Goal: Transaction & Acquisition: Purchase product/service

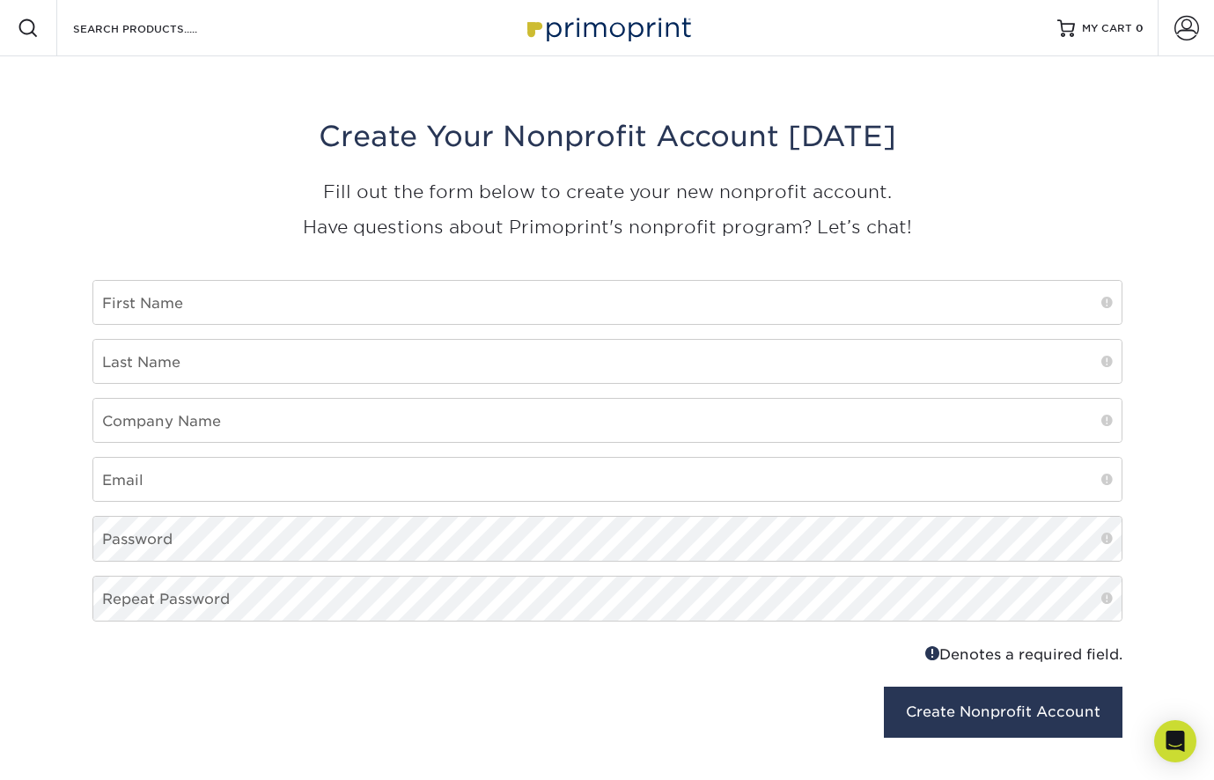
click at [583, 26] on img at bounding box center [607, 28] width 176 height 38
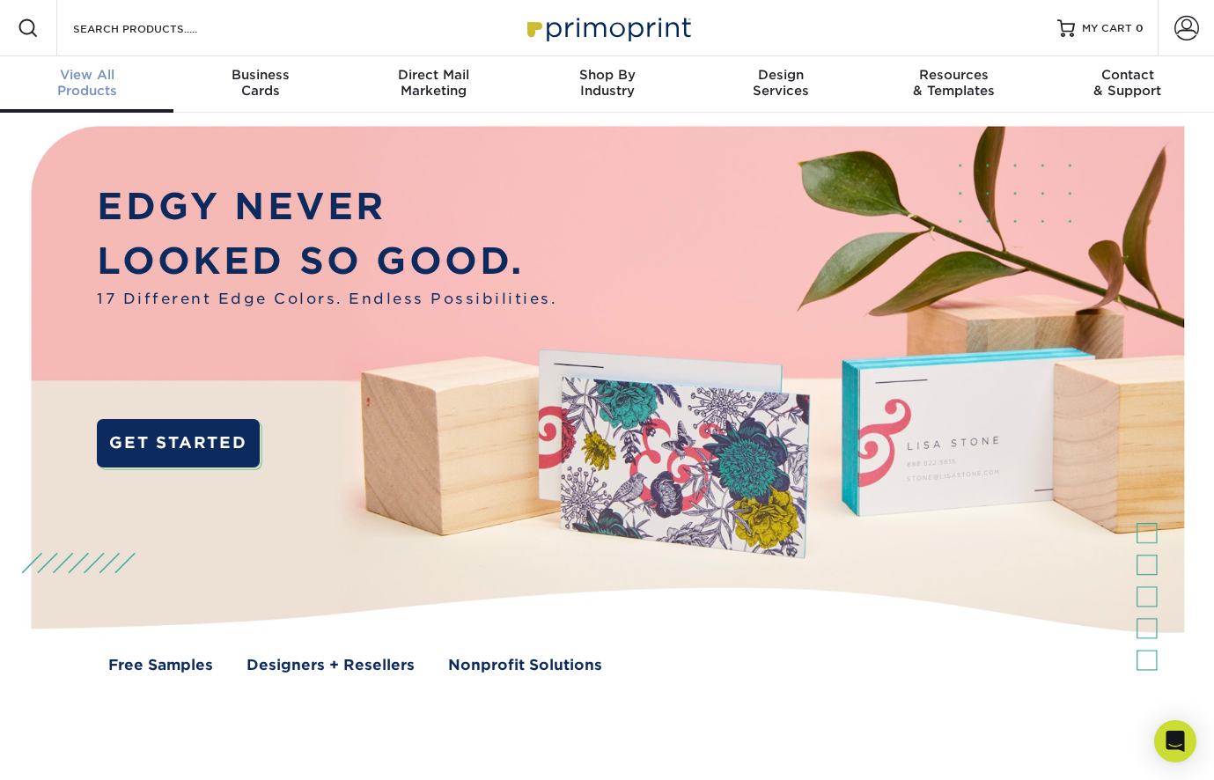
click at [72, 73] on span "View All" at bounding box center [86, 75] width 173 height 16
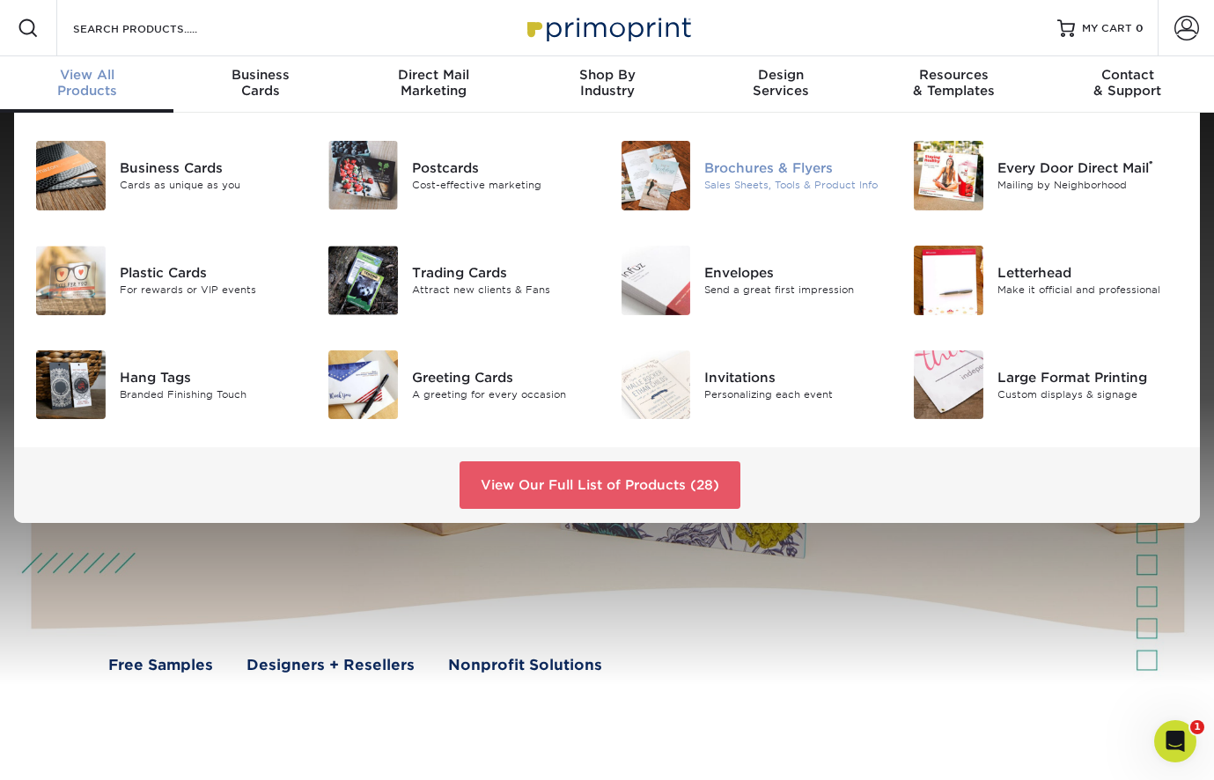
click at [752, 175] on div "Brochures & Flyers" at bounding box center [795, 167] width 182 height 19
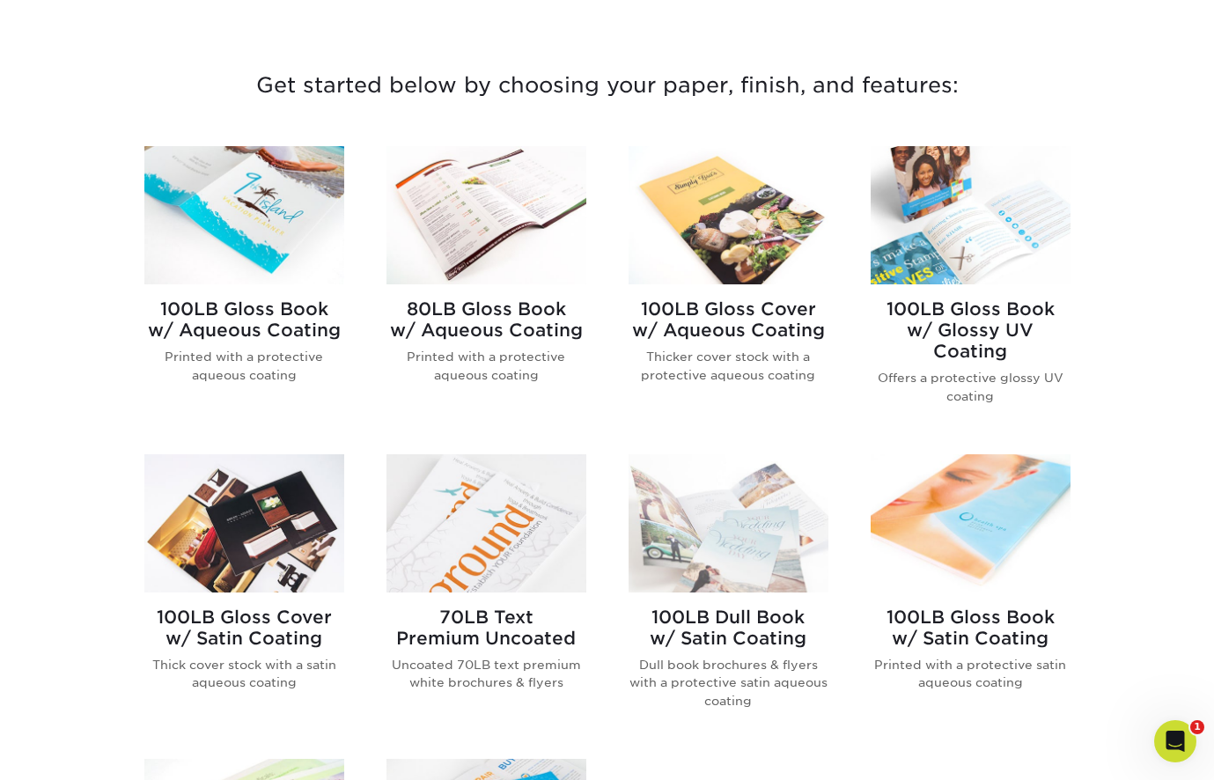
click at [239, 601] on div "100LB Gloss Cover w/ Satin Coating Thick cover stock with a satin aqueous coati…" at bounding box center [244, 656] width 200 height 128
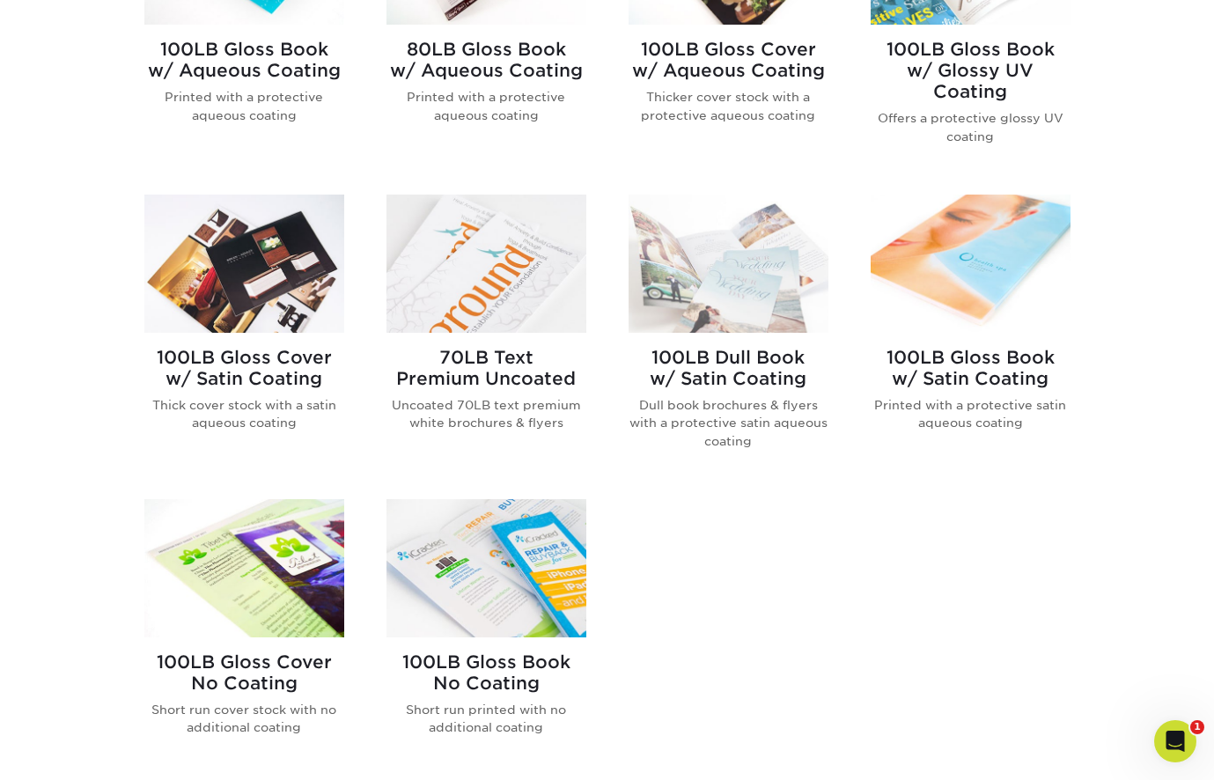
scroll to position [870, 0]
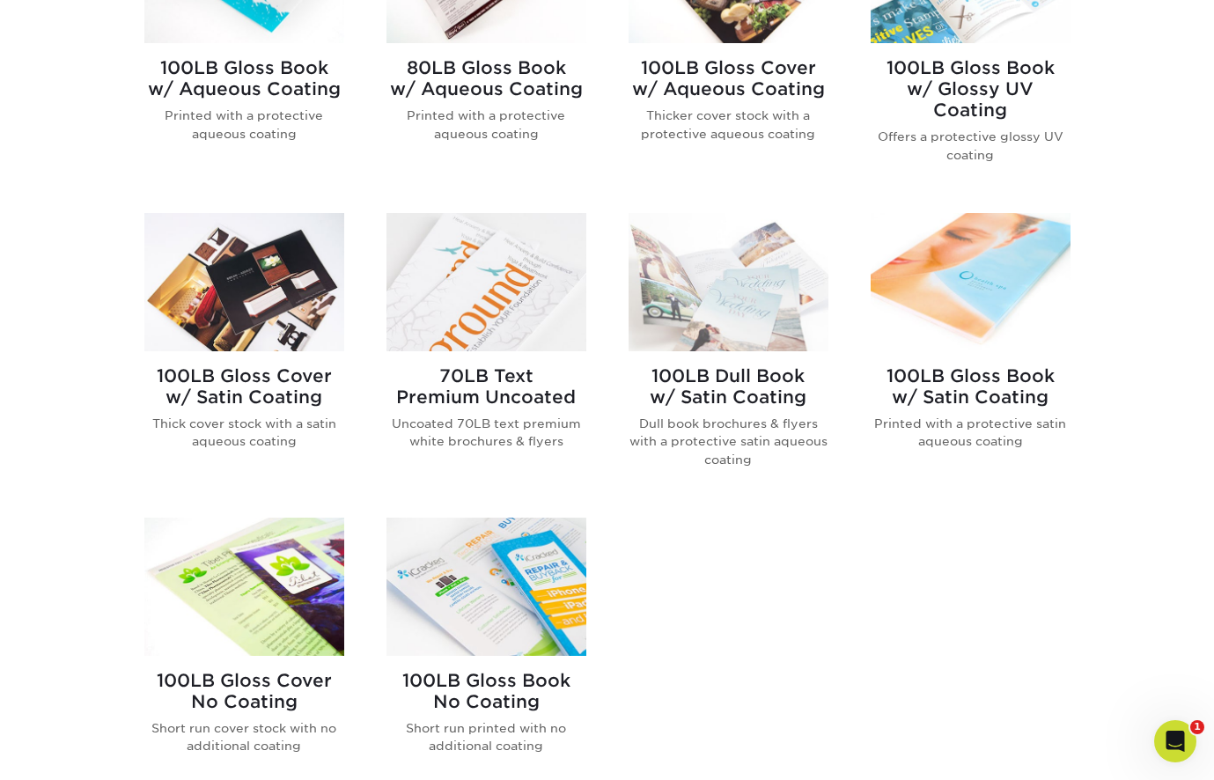
click at [272, 552] on img at bounding box center [244, 586] width 200 height 138
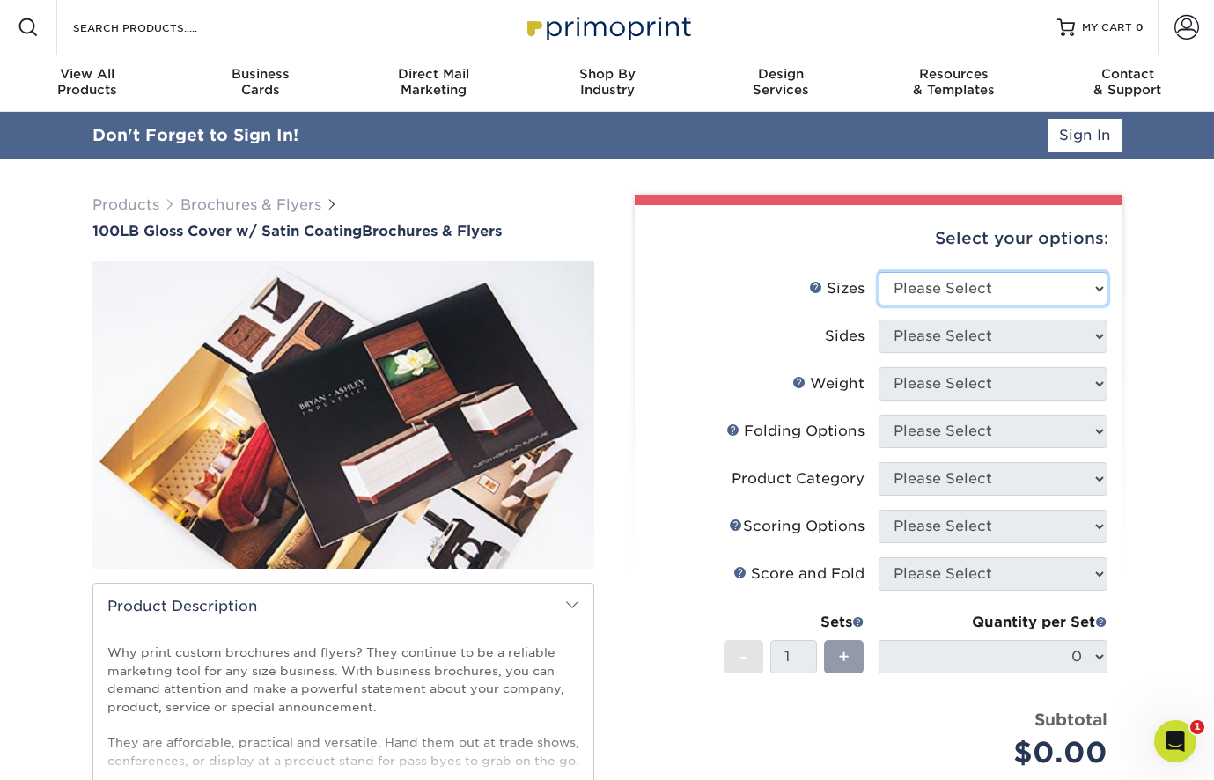
select select "4.25x11.00"
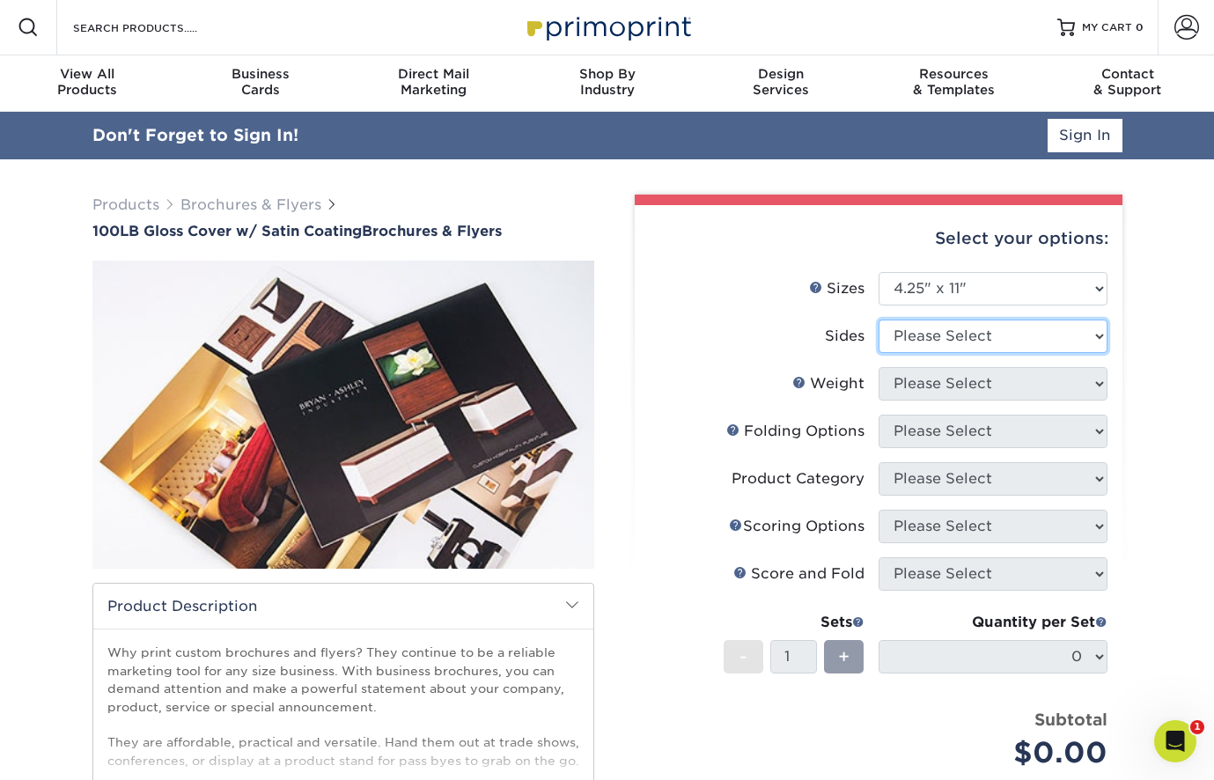
select select "13abbda7-1d64-4f25-8bb2-c179b224825d"
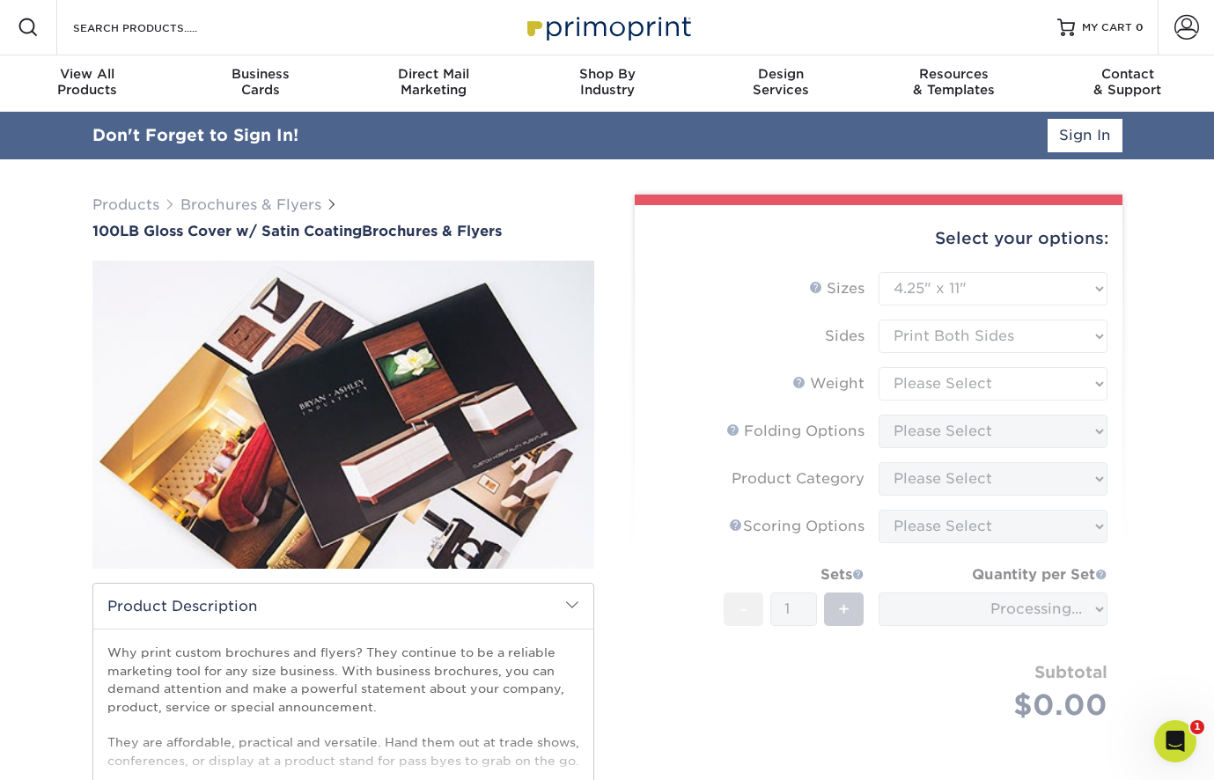
click at [920, 387] on form "Sizes Help Sizes Please Select 3.67" x 8.5" 4" x 8.5" 4" x 11" 4" x 12" 4.25" x…" at bounding box center [878, 517] width 459 height 490
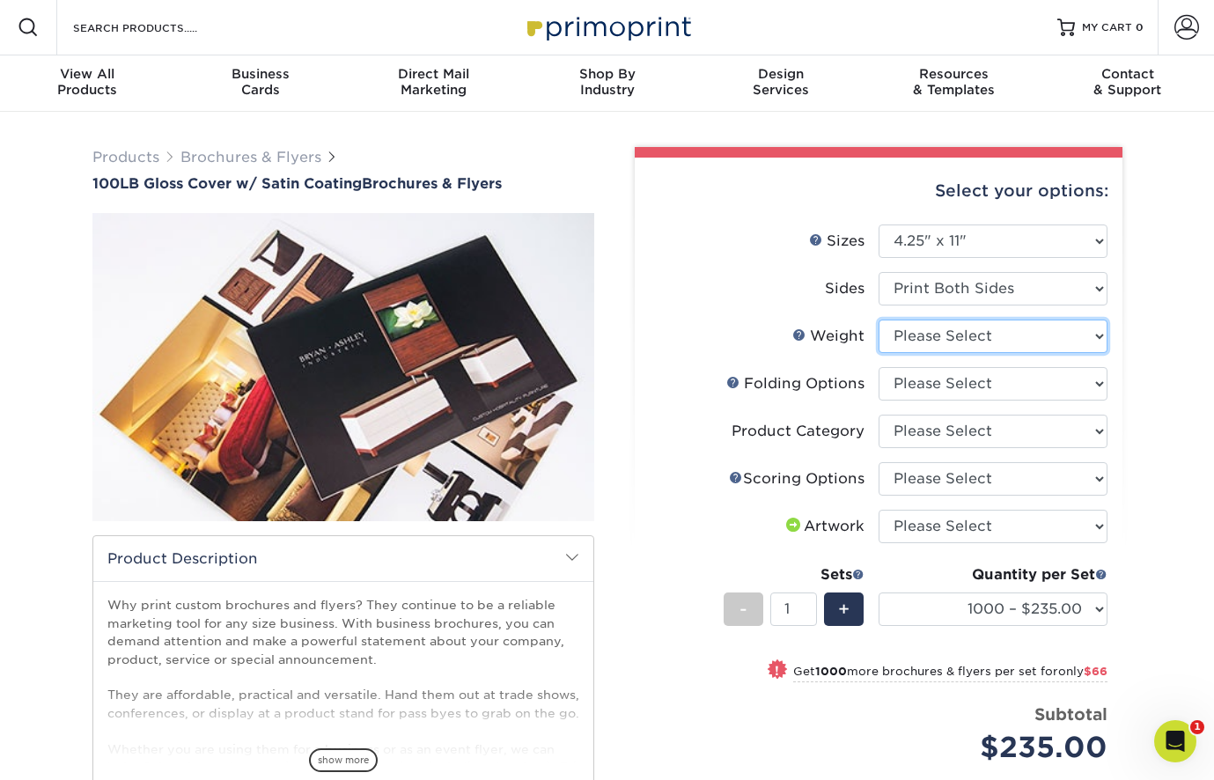
select select "100LB"
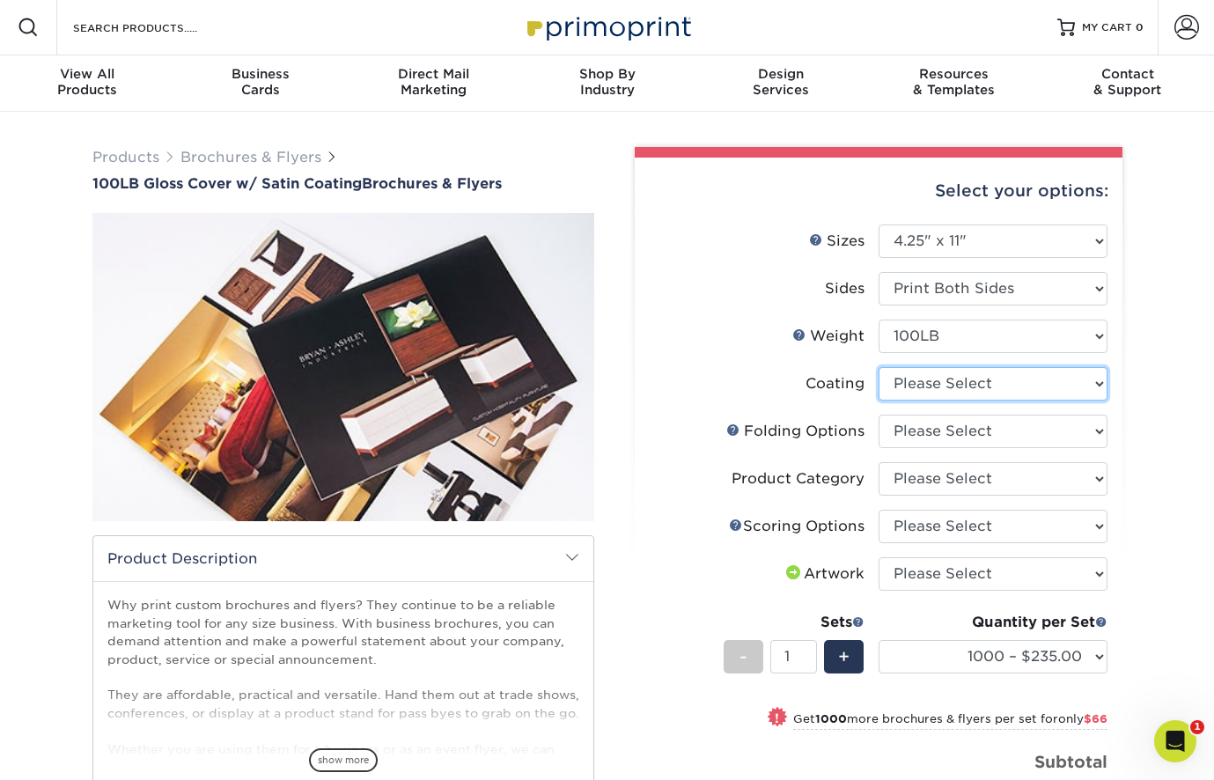
select select "1753ff32-3d28-4f95-990a-6fda0dbe3d7c"
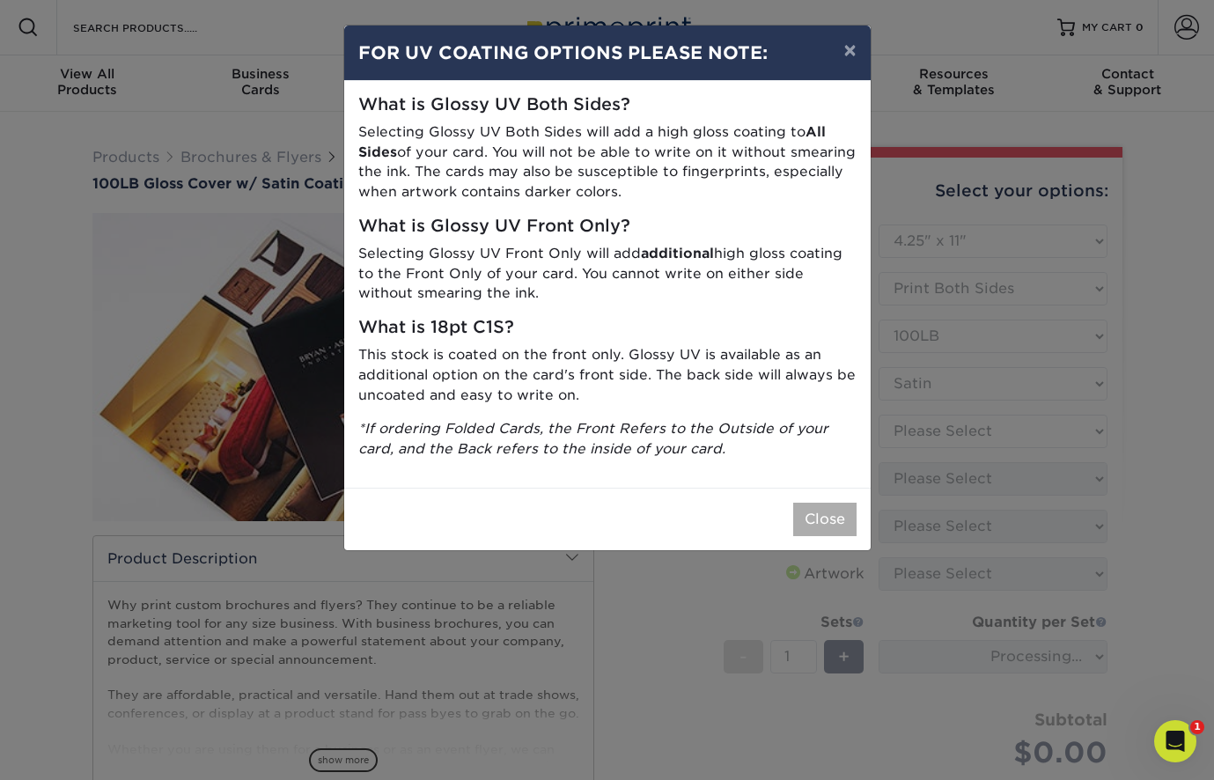
click at [828, 506] on button "Close" at bounding box center [824, 519] width 63 height 33
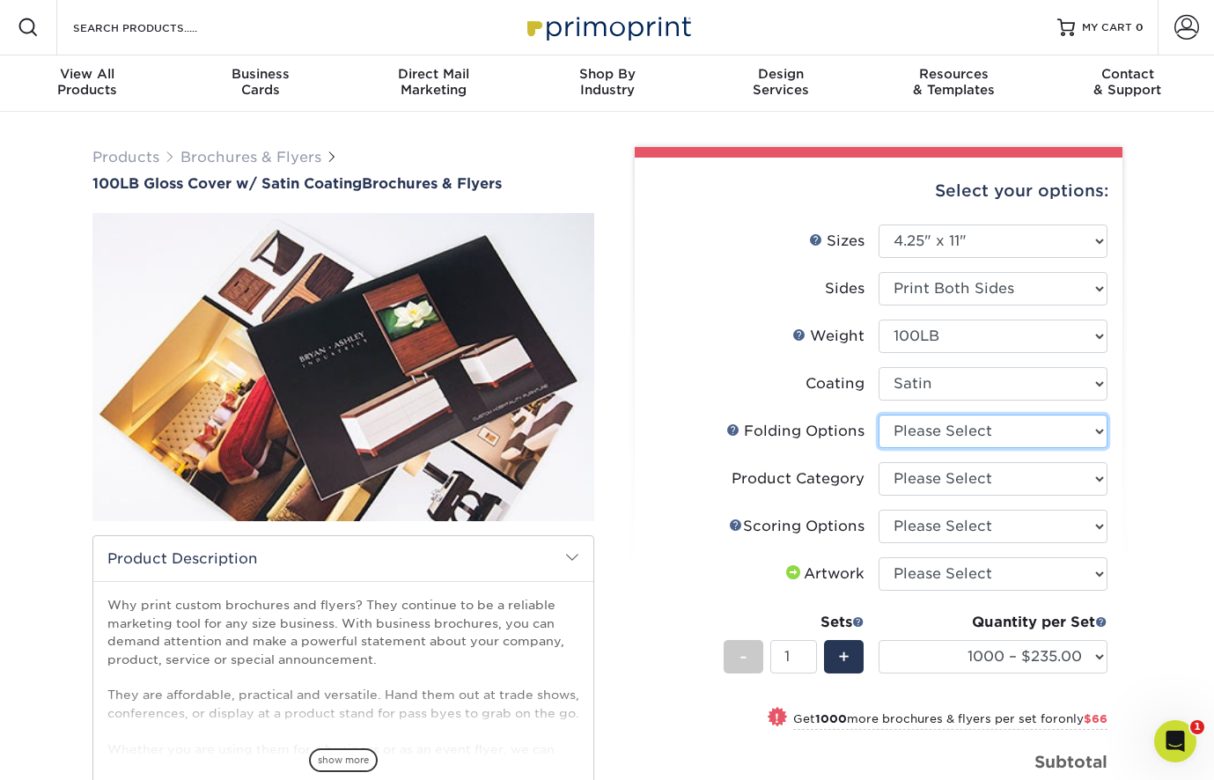
select select "9b1d5825-34d1-4721-9874-ed79abb003d7"
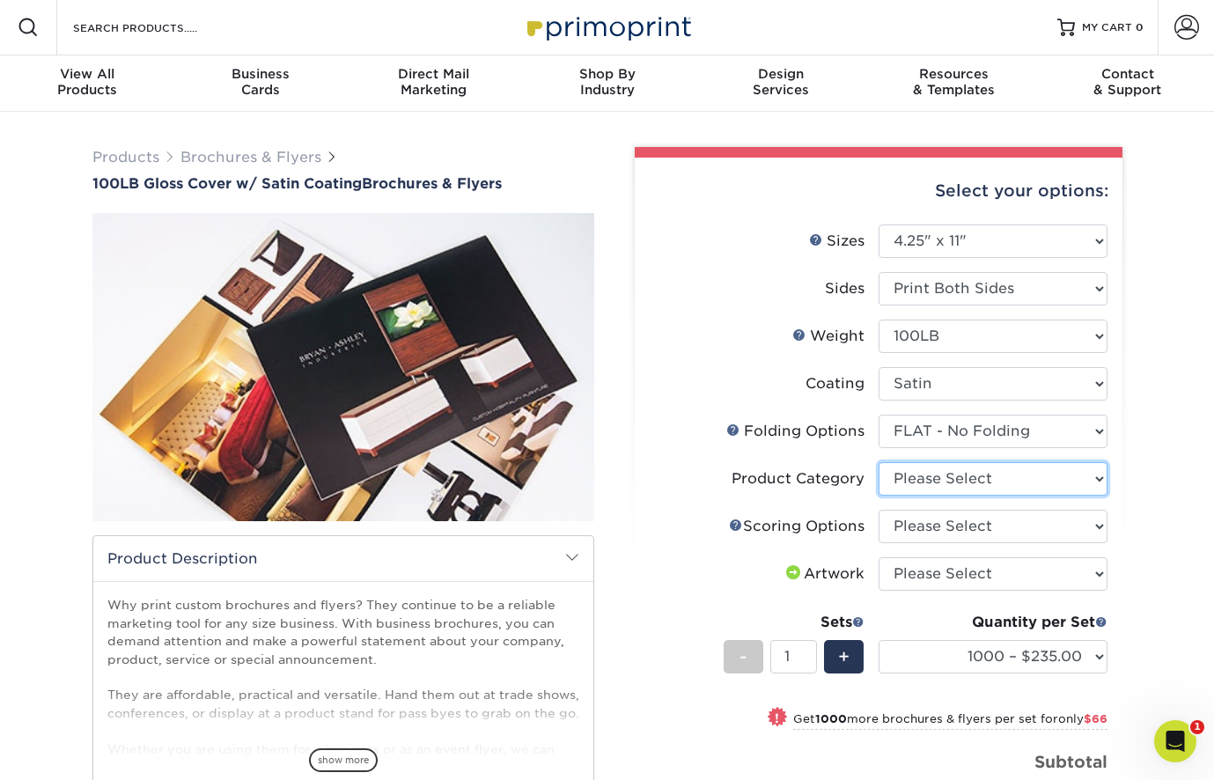
select select "1a668080-6b7c-4174-b399-2c3833b27ef4"
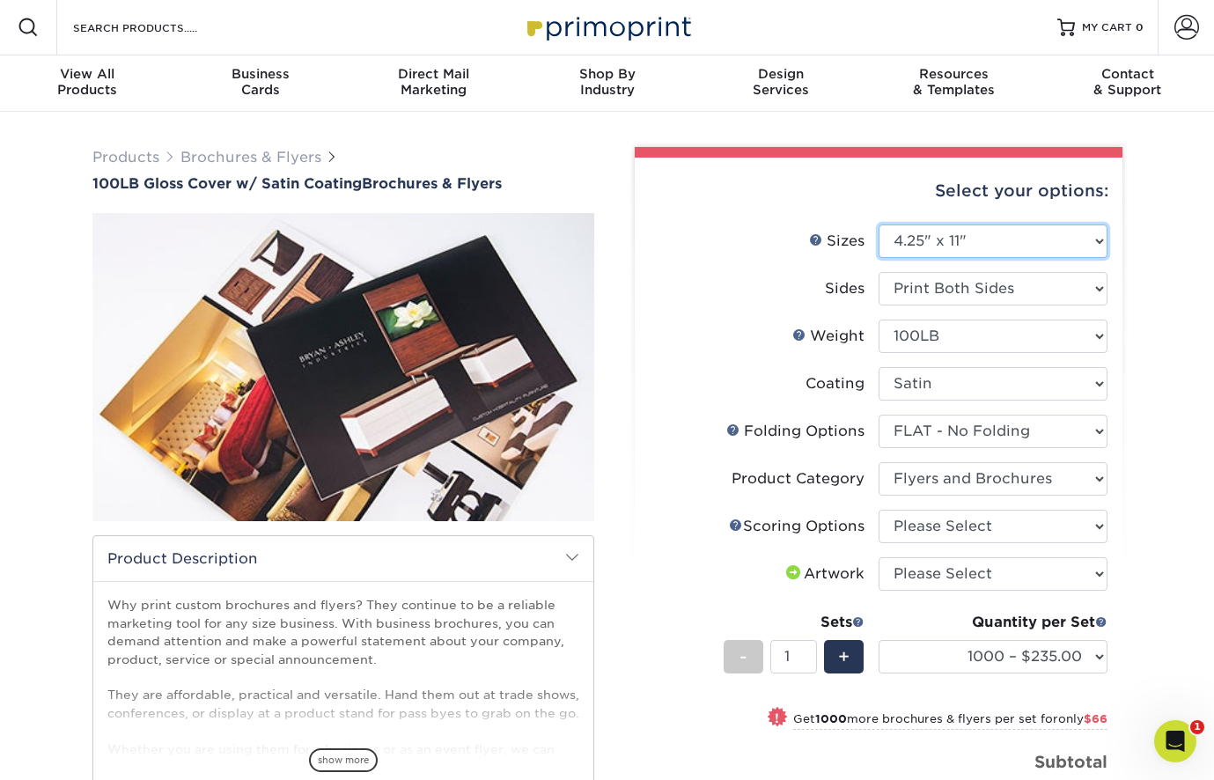
select select "8.50x11.00"
select select "-1"
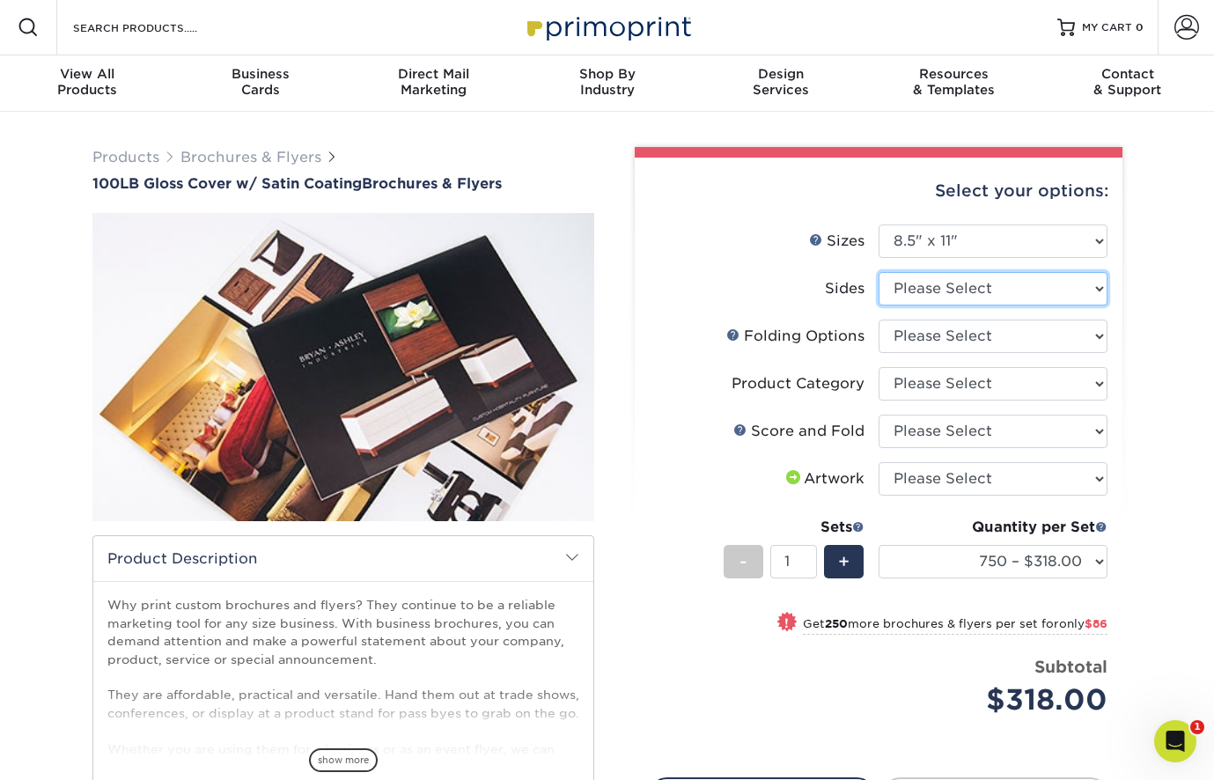
select select "13abbda7-1d64-4f25-8bb2-c179b224825d"
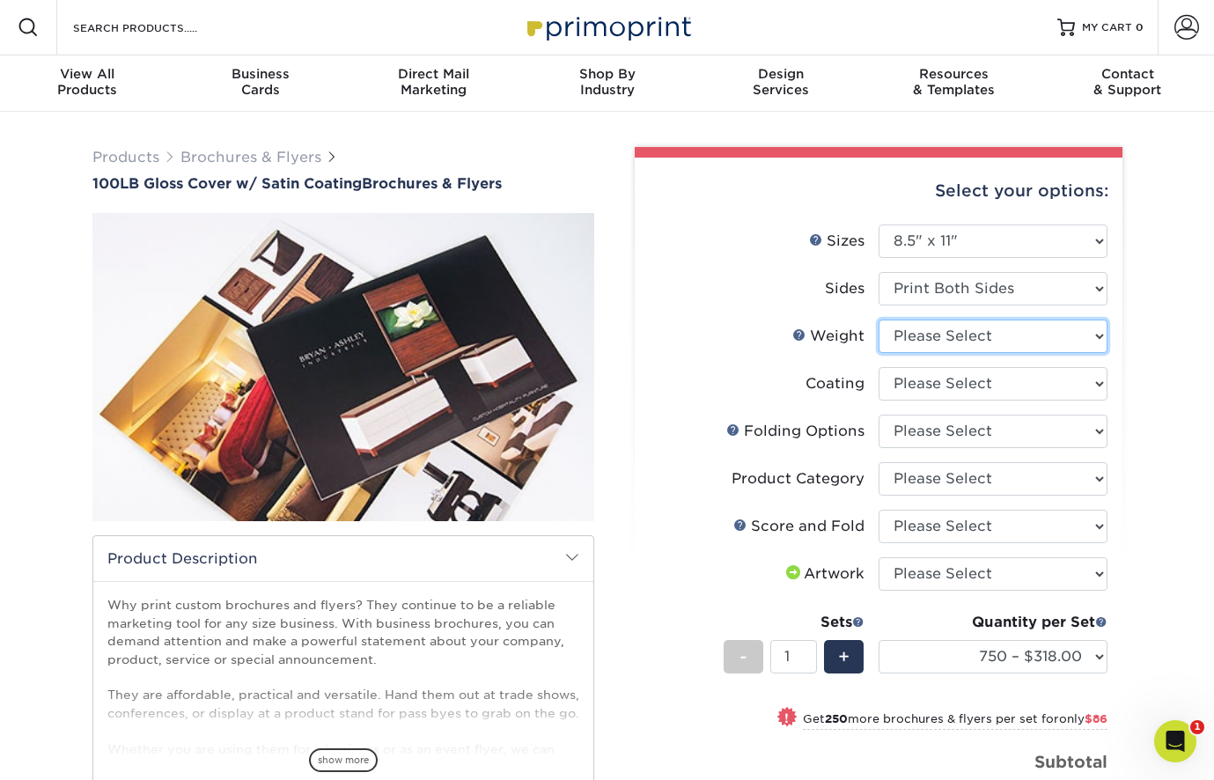
select select "100LB"
select select "1753ff32-3d28-4f95-990a-6fda0dbe3d7c"
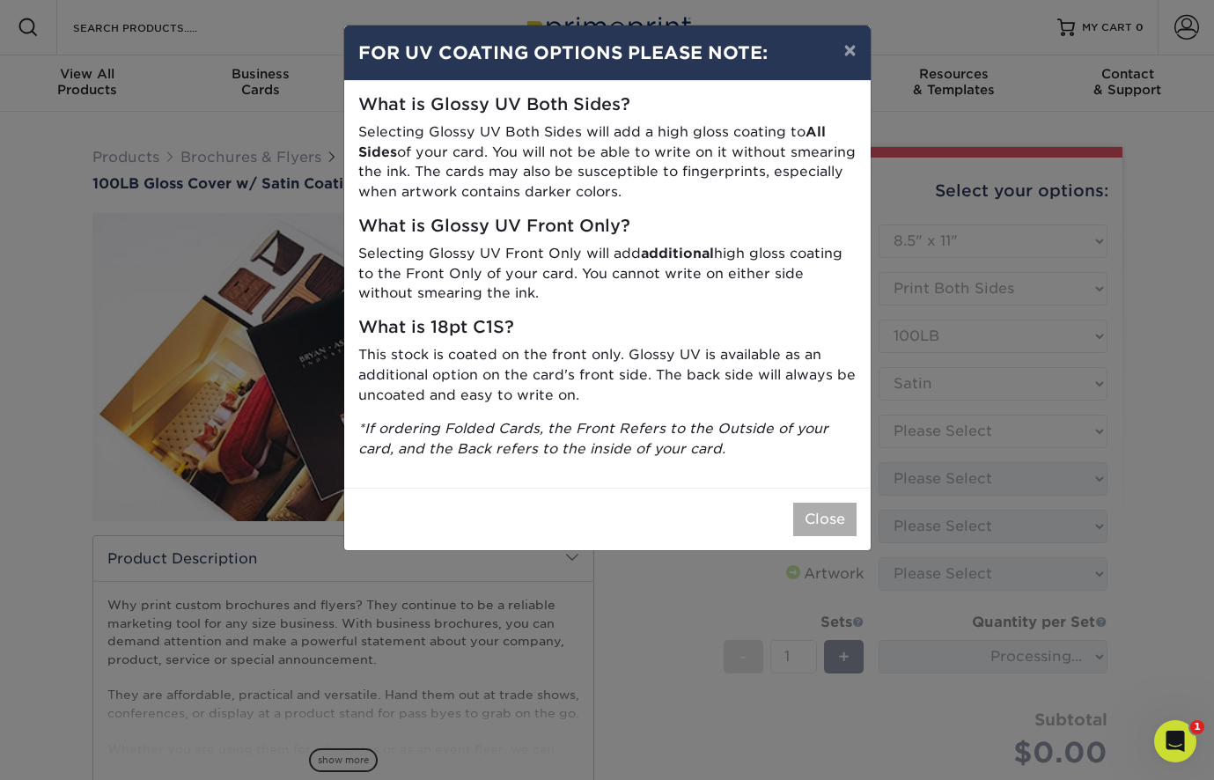
click at [841, 516] on button "Close" at bounding box center [824, 519] width 63 height 33
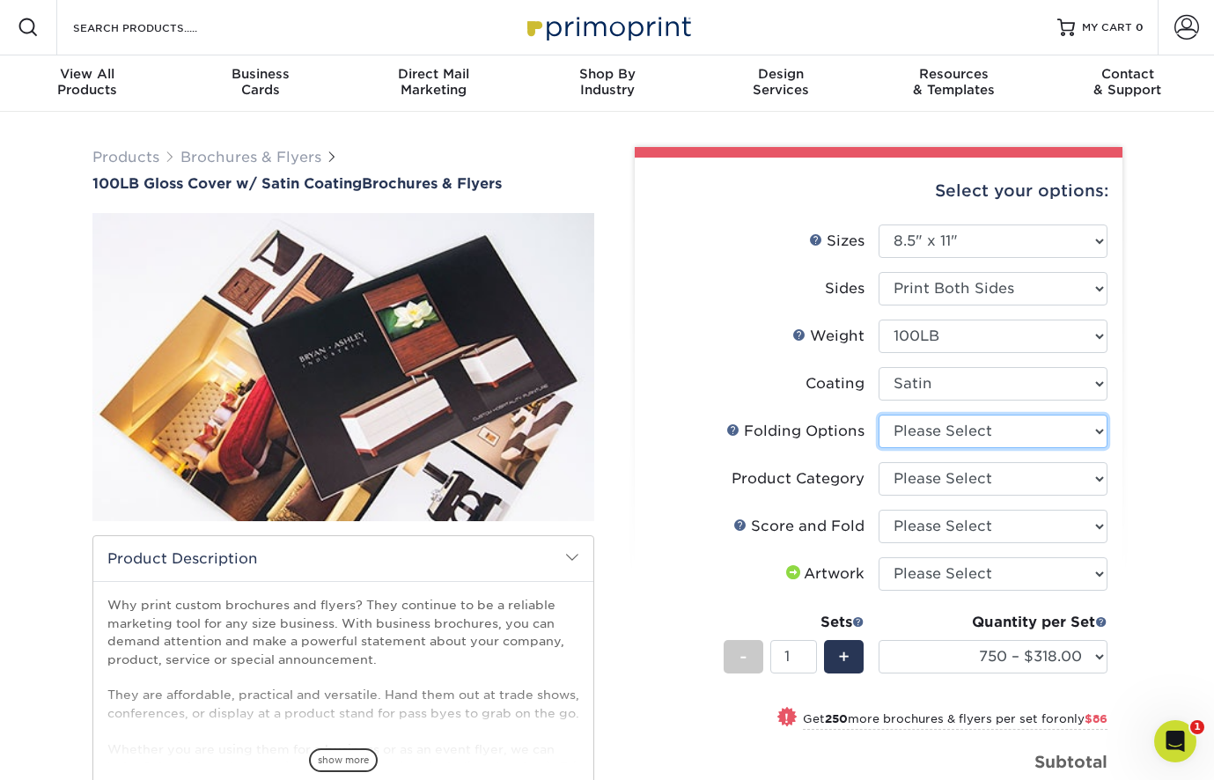
select select "9b1d5825-34d1-4721-9874-ed79abb003d7"
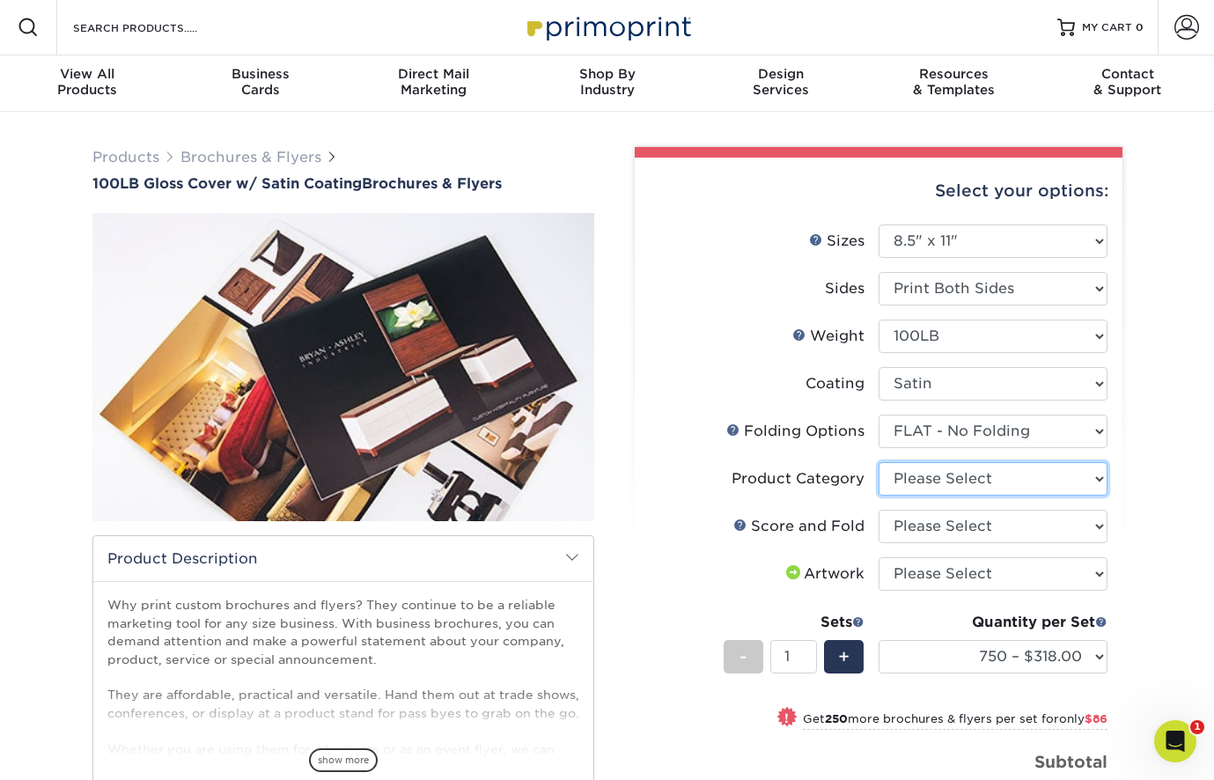
select select "1a668080-6b7c-4174-b399-2c3833b27ef4"
click at [1173, 28] on link "Account" at bounding box center [1185, 27] width 56 height 56
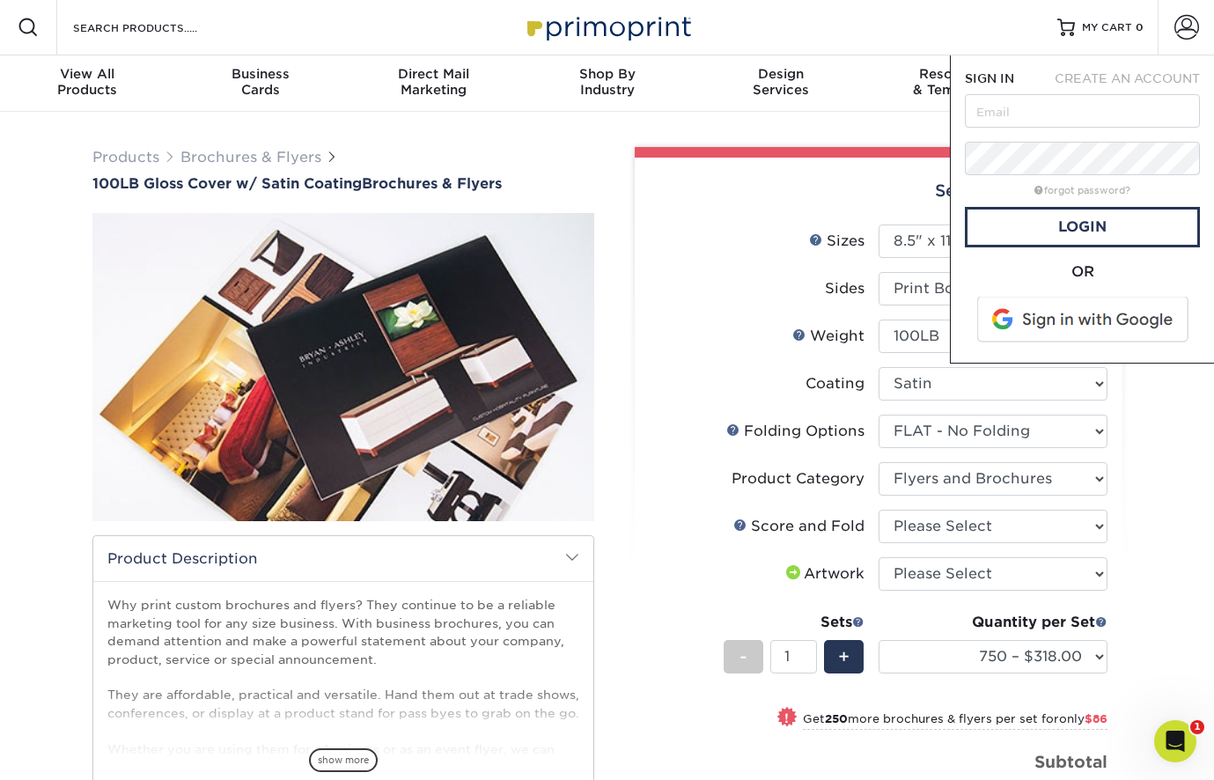
click at [652, 146] on div "Products Brochures & Flyers 100LB Gloss Cover w/ Satin Coating Brochures & Flye…" at bounding box center [607, 580] width 1056 height 895
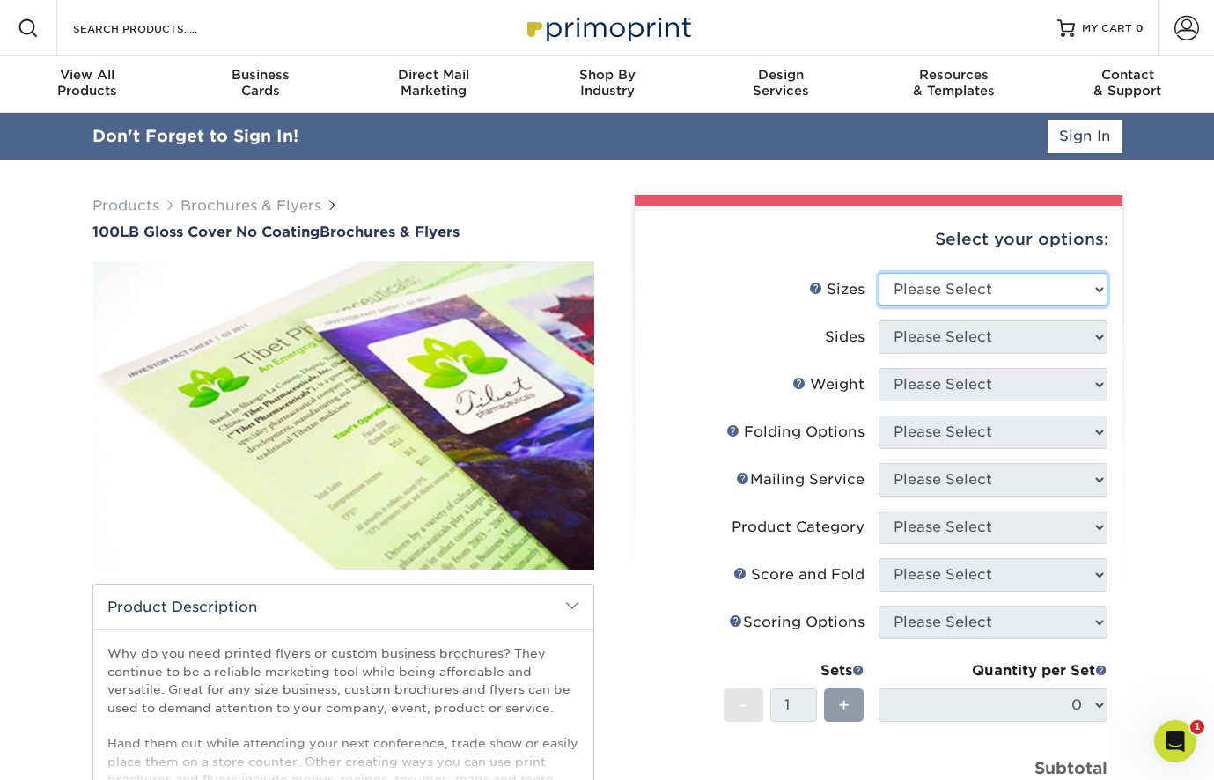
select select "8.50x11.00"
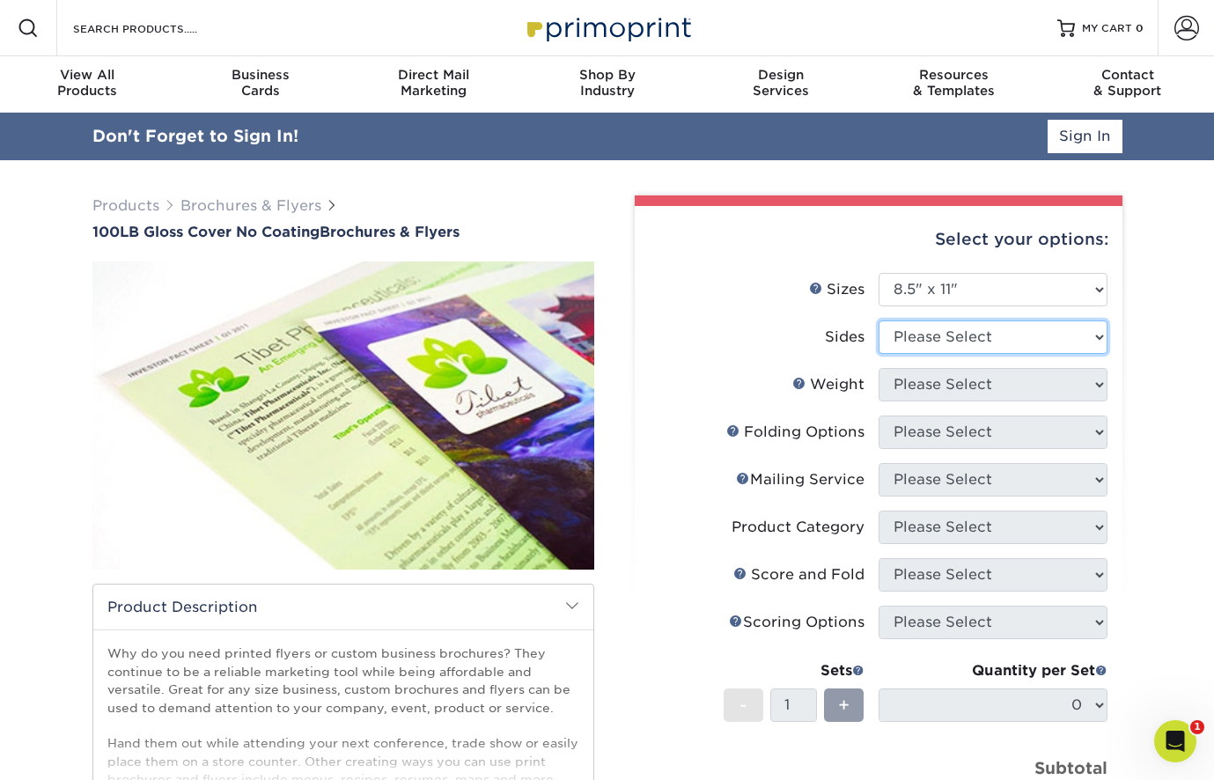
select select "13abbda7-1d64-4f25-8bb2-c179b224825d"
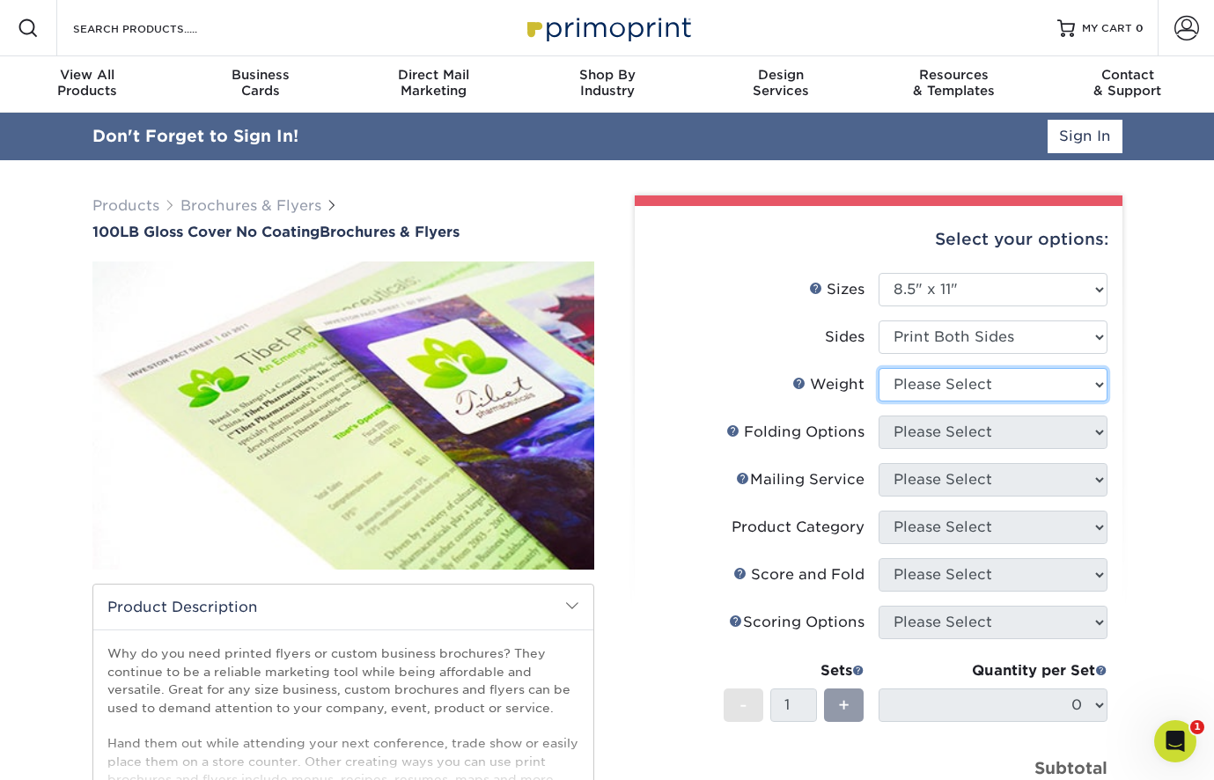
select select "100LB"
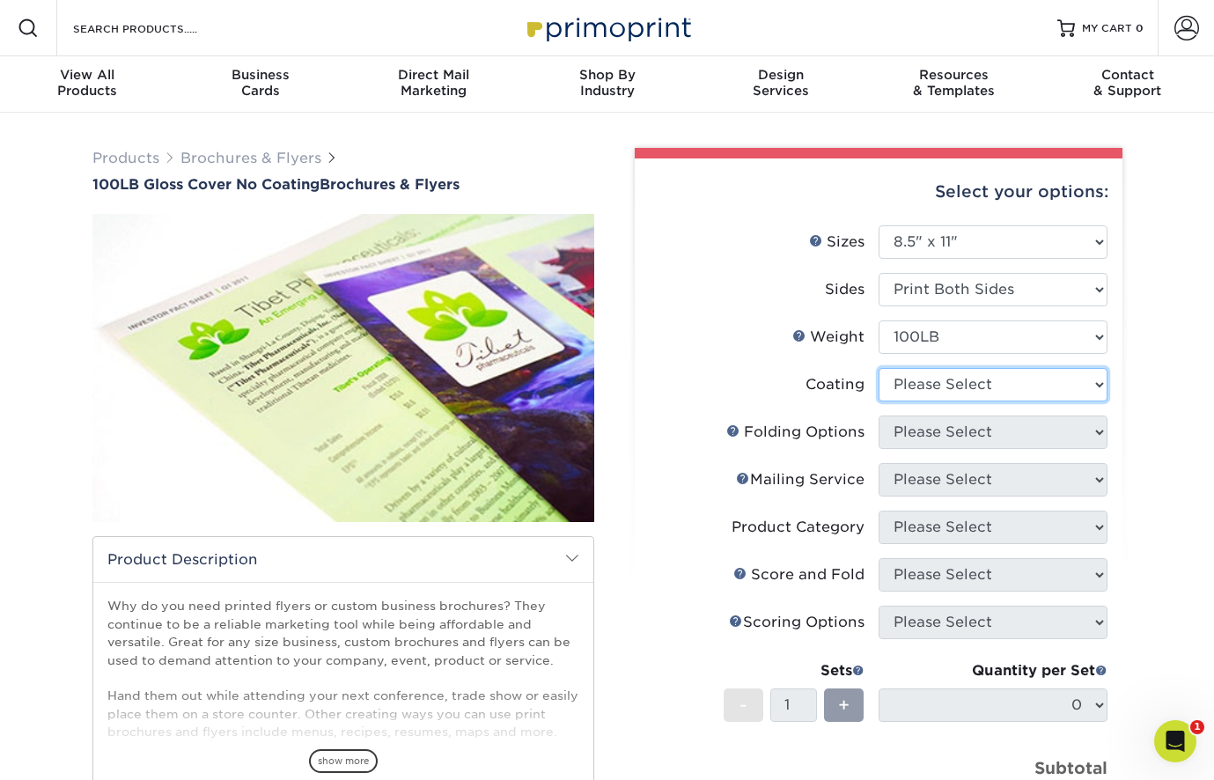
select select "ae367451-b2b8-45df-a344-0f05b6a12993"
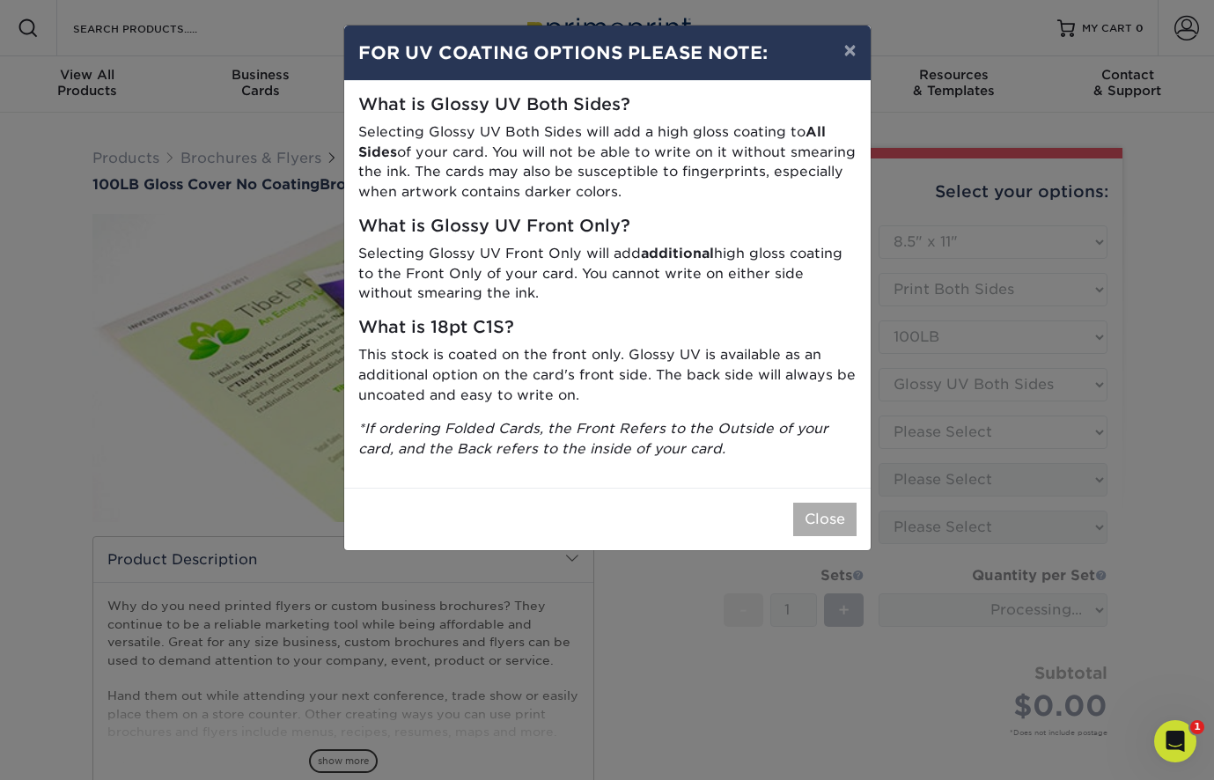
click at [849, 503] on button "Close" at bounding box center [824, 519] width 63 height 33
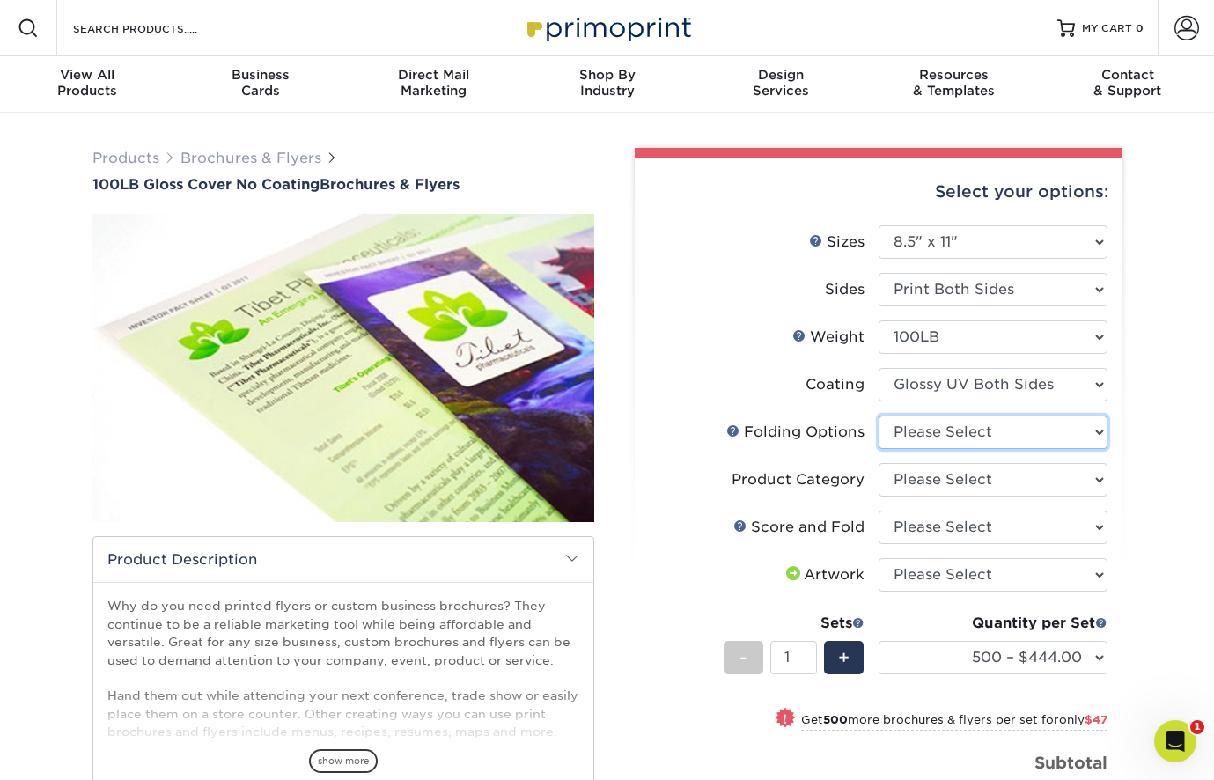
select select "9b1d5825-34d1-4721-9874-ed79abb003d7"
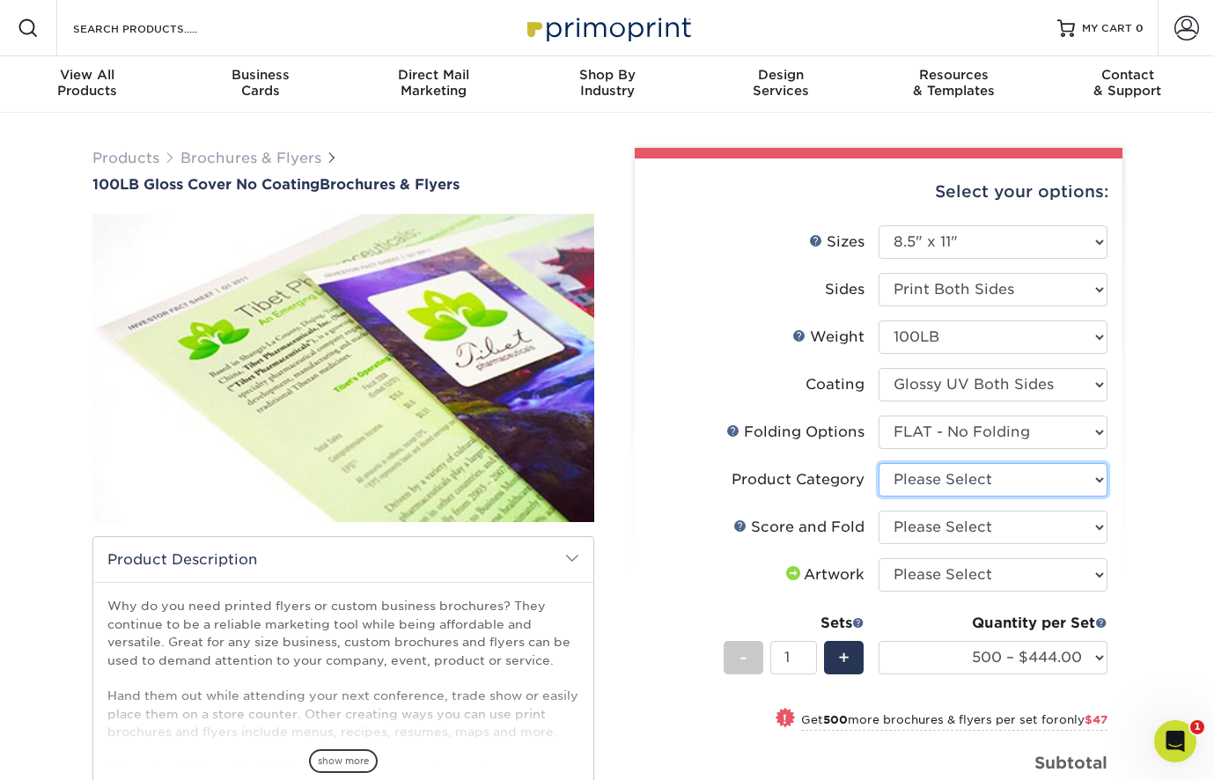
select select "1a668080-6b7c-4174-b399-2c3833b27ef4"
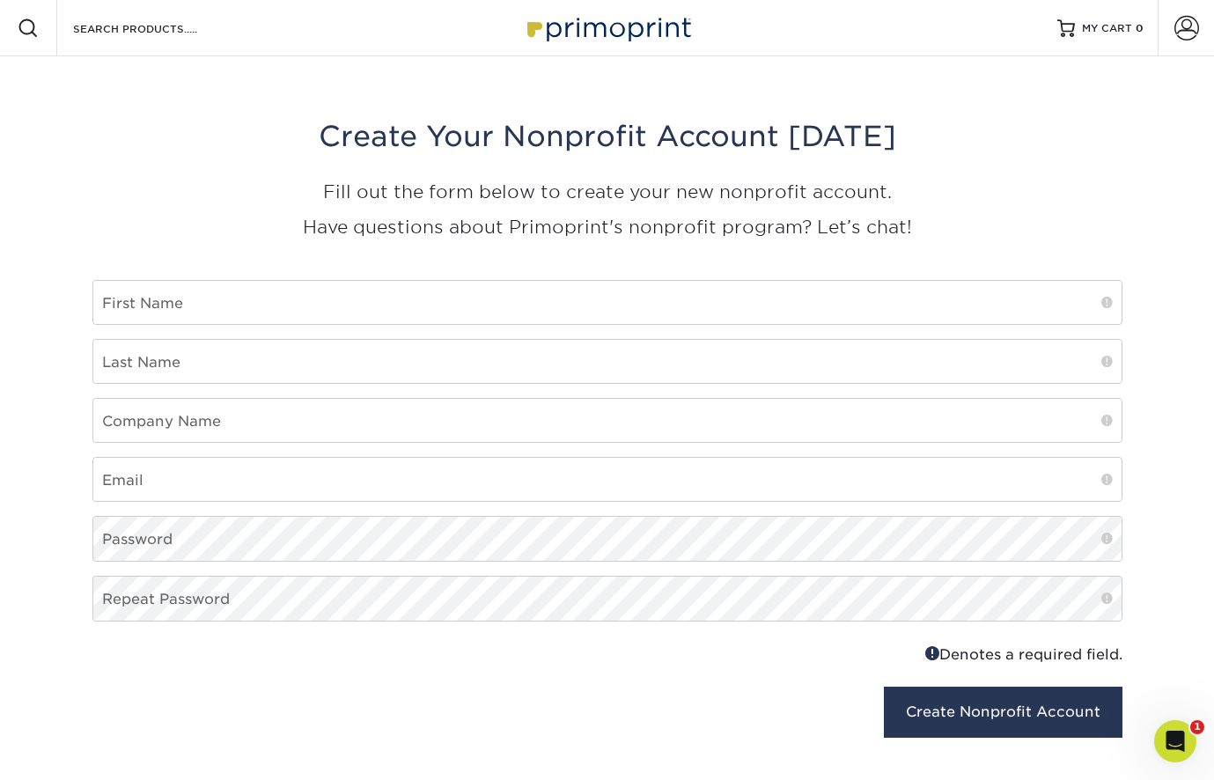
click at [647, 35] on img at bounding box center [607, 28] width 176 height 38
